Goal: Check status

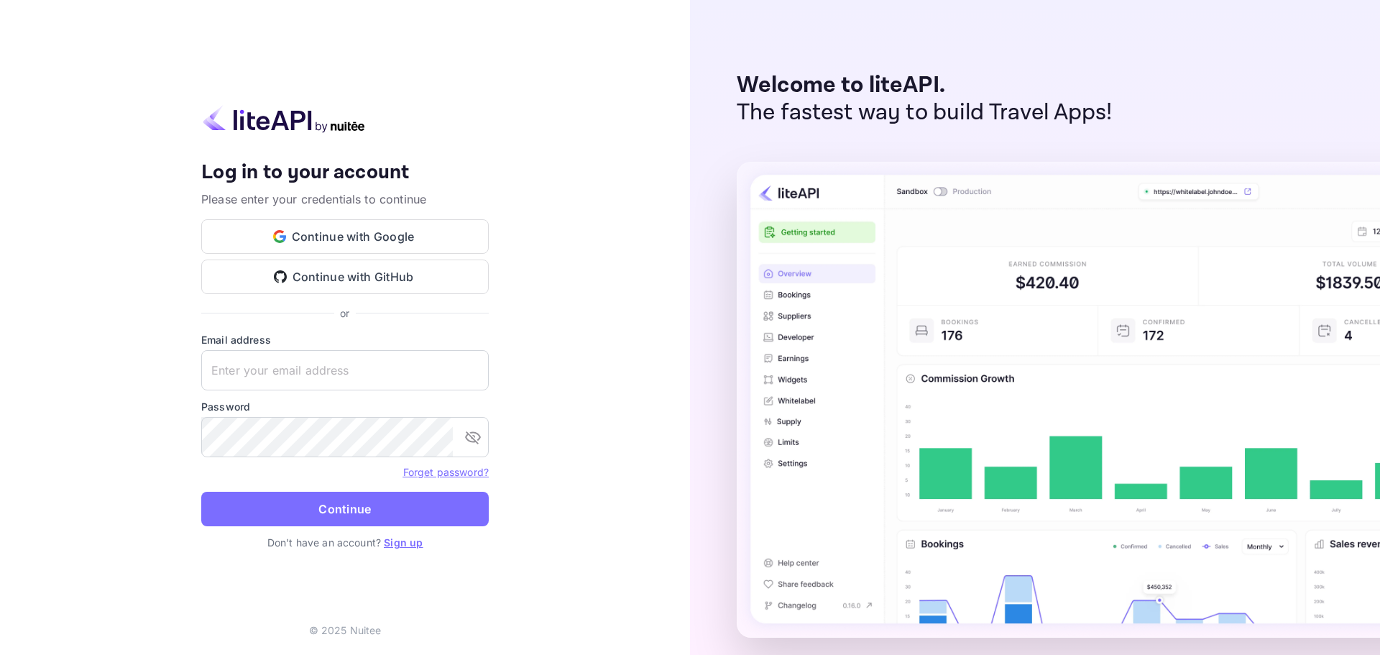
type input "[EMAIL_ADDRESS][DOMAIN_NAME]"
click at [346, 502] on button "Continue" at bounding box center [344, 509] width 287 height 34
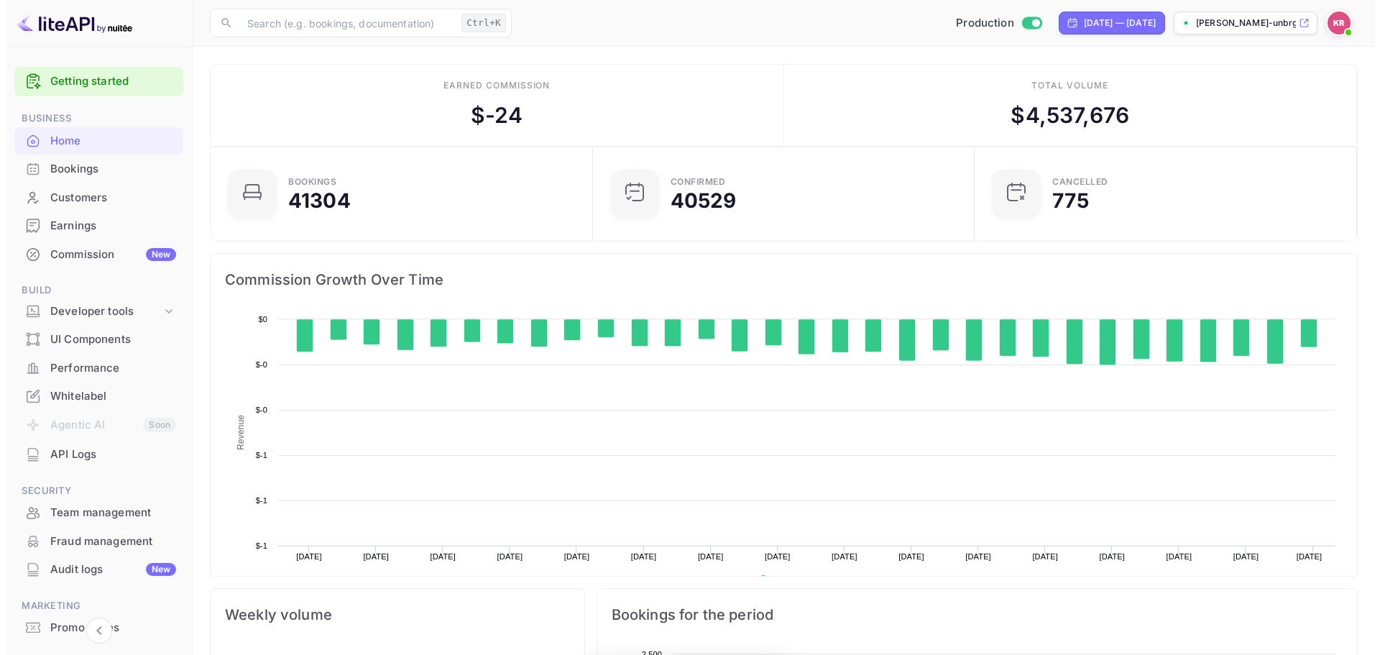
scroll to position [223, 362]
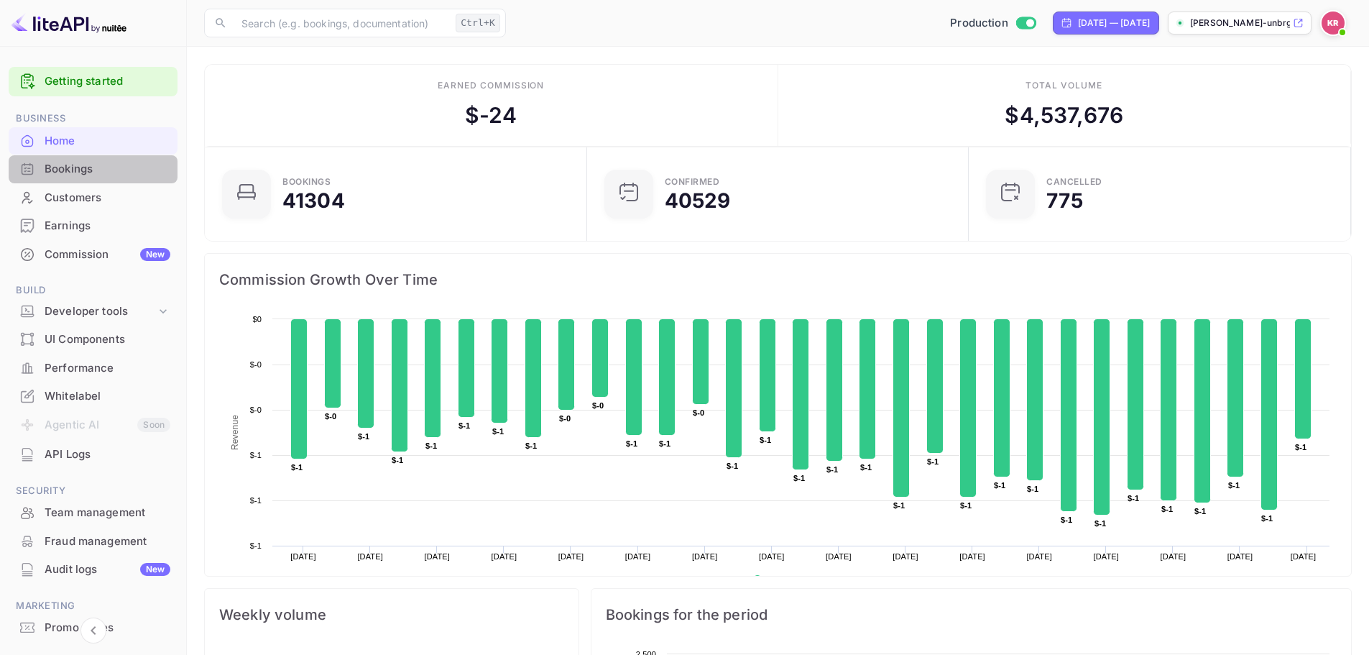
click at [129, 169] on div "Bookings" at bounding box center [108, 169] width 126 height 17
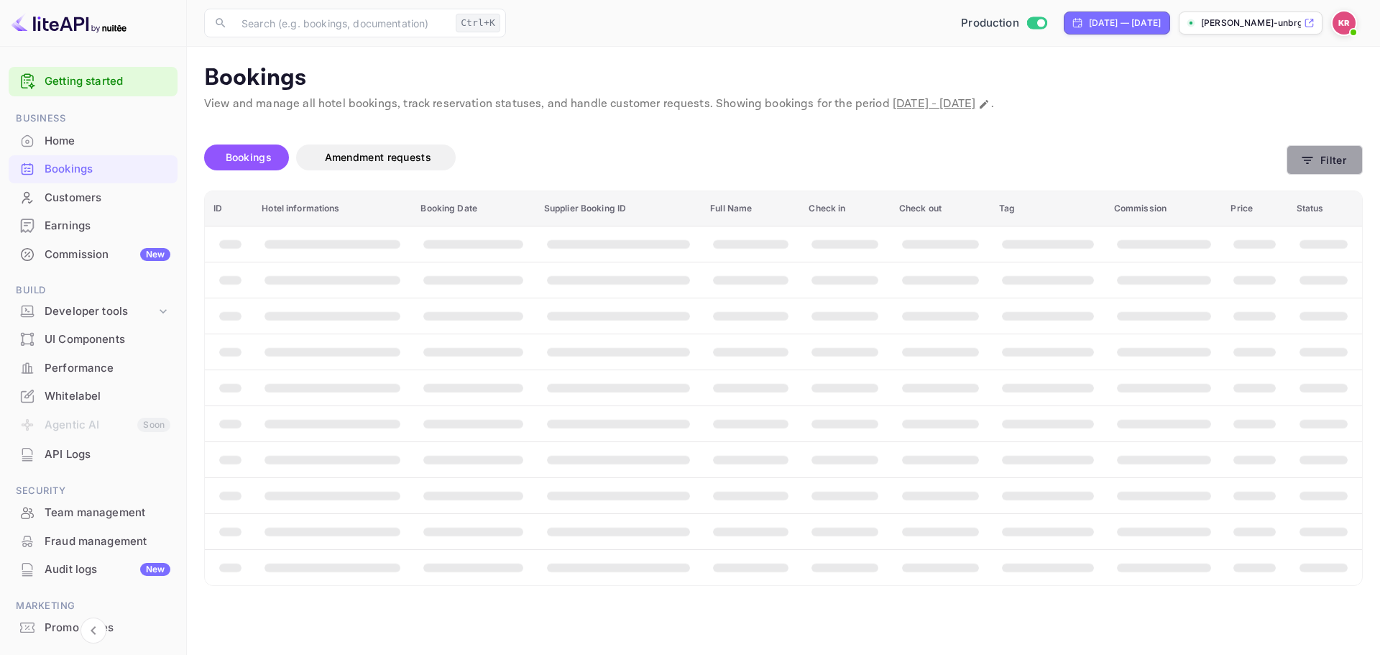
click at [1351, 157] on button "Filter" at bounding box center [1325, 159] width 76 height 29
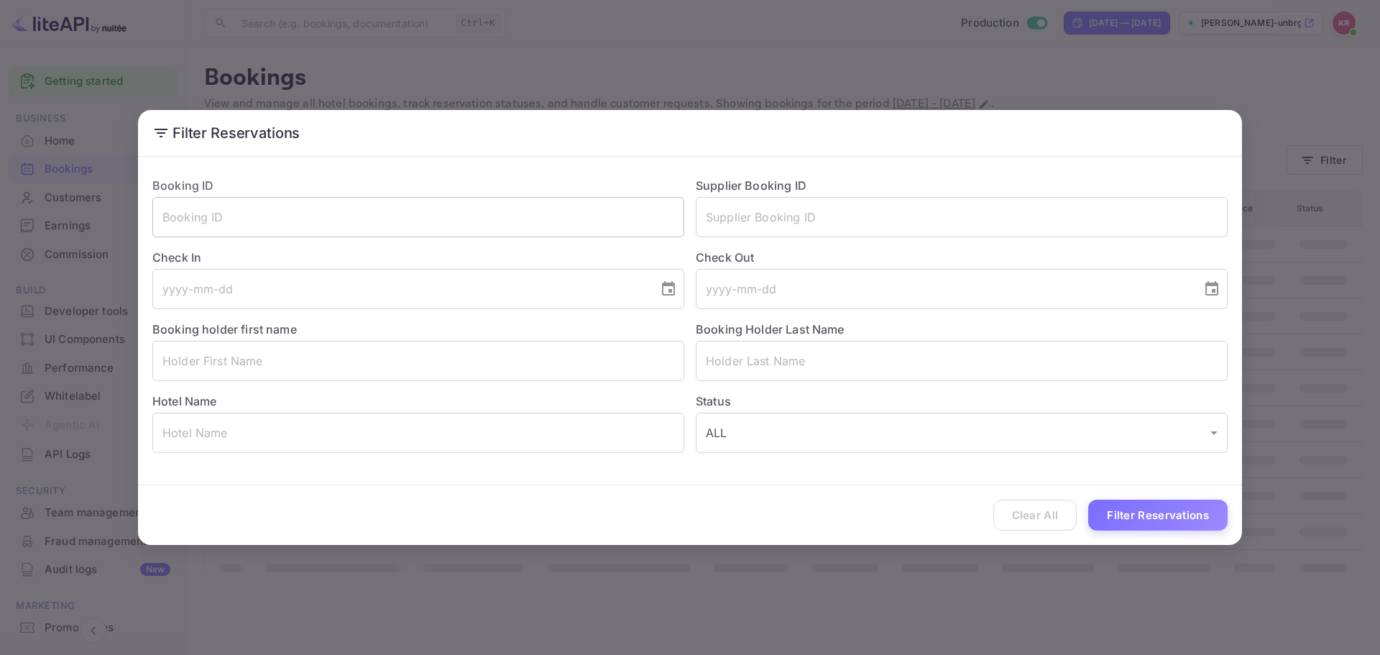
click at [378, 212] on input "text" at bounding box center [418, 217] width 532 height 40
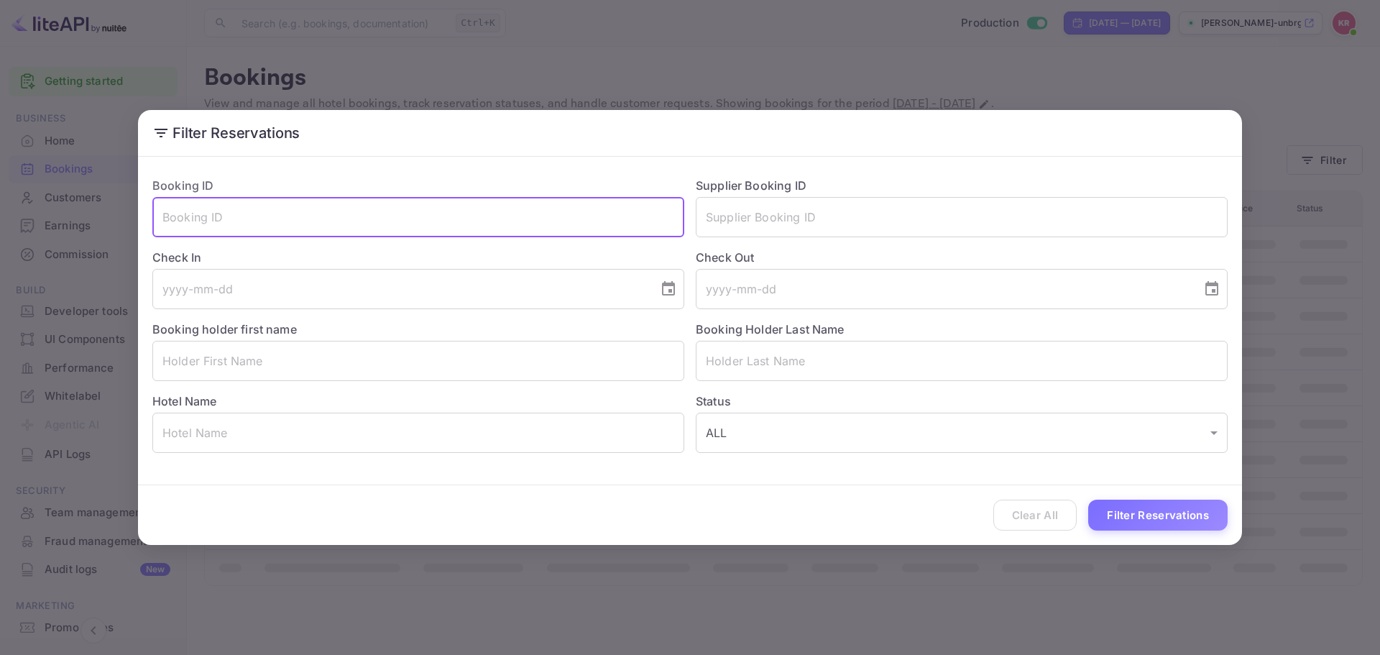
paste input "UCUmXJgvI"
type input "UCUmXJgvI"
click at [1192, 528] on button "Filter Reservations" at bounding box center [1157, 515] width 139 height 31
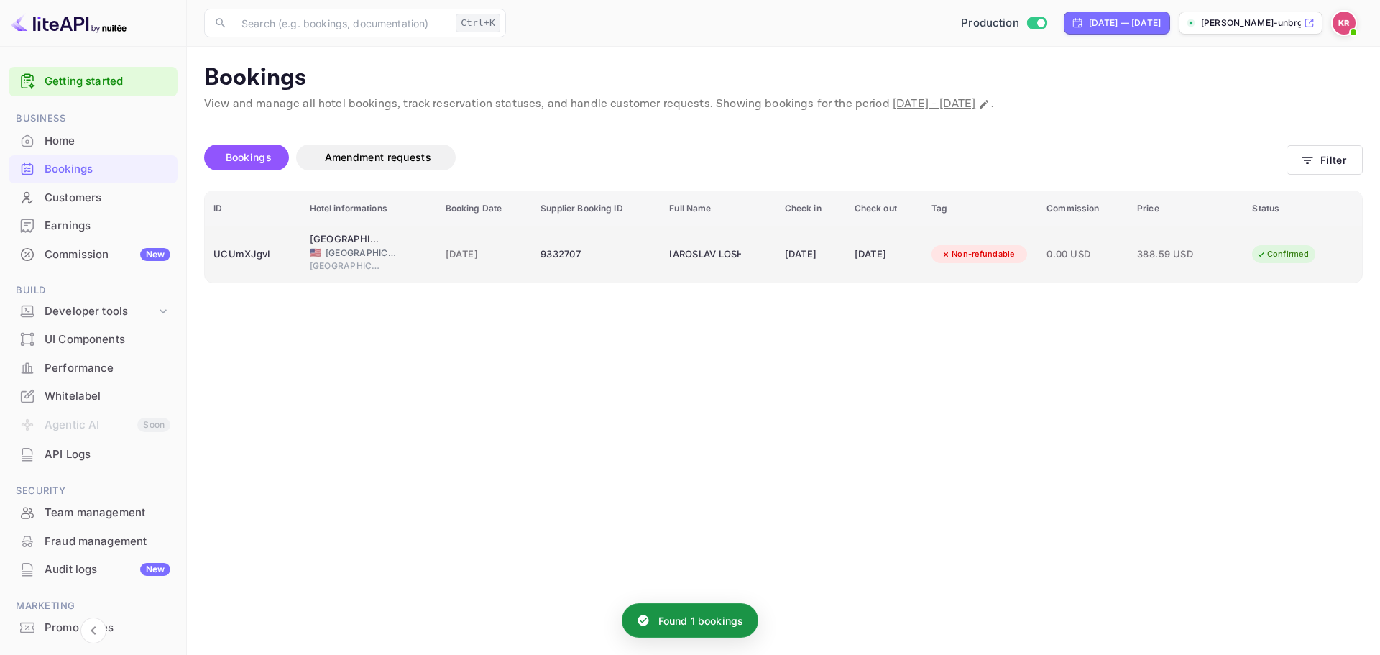
click at [402, 242] on div "[GEOGRAPHIC_DATA][PERSON_NAME], Curio Collection by Hilton 🇺🇸 [GEOGRAPHIC_DATA]…" at bounding box center [369, 254] width 119 height 44
